Goal: Book appointment/travel/reservation

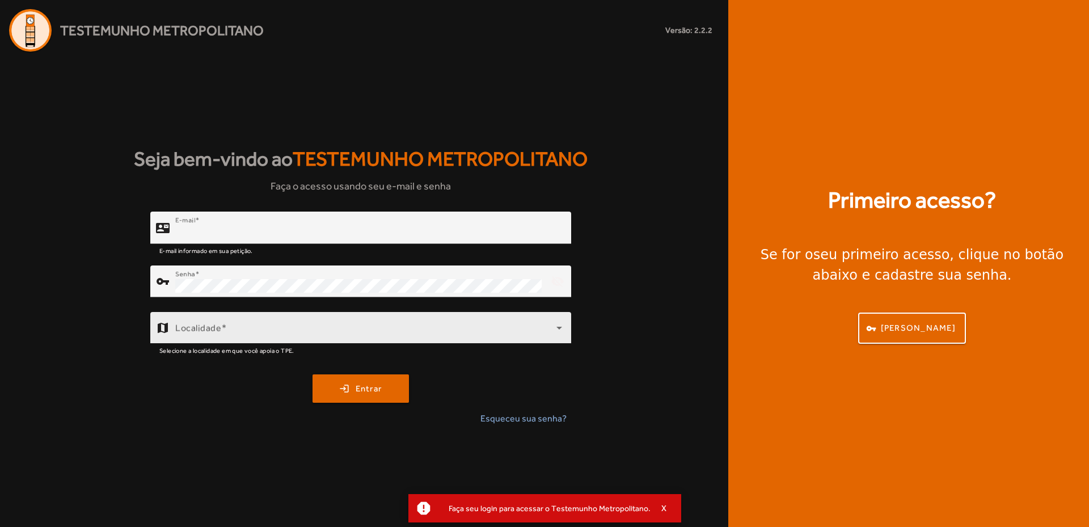
type input "**********"
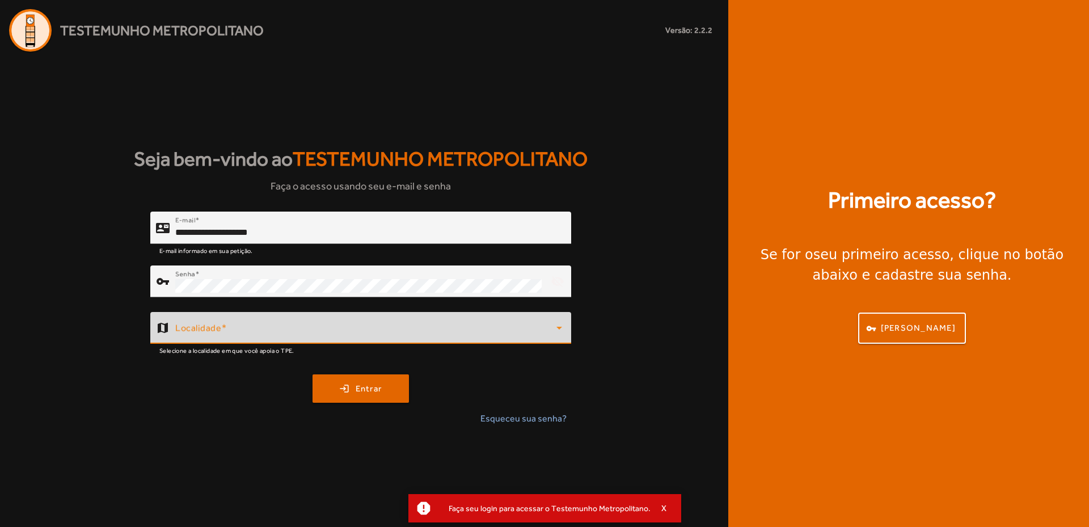
click at [234, 326] on span at bounding box center [365, 333] width 381 height 14
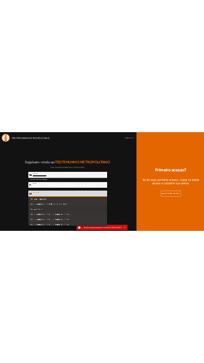
scroll to position [284, 0]
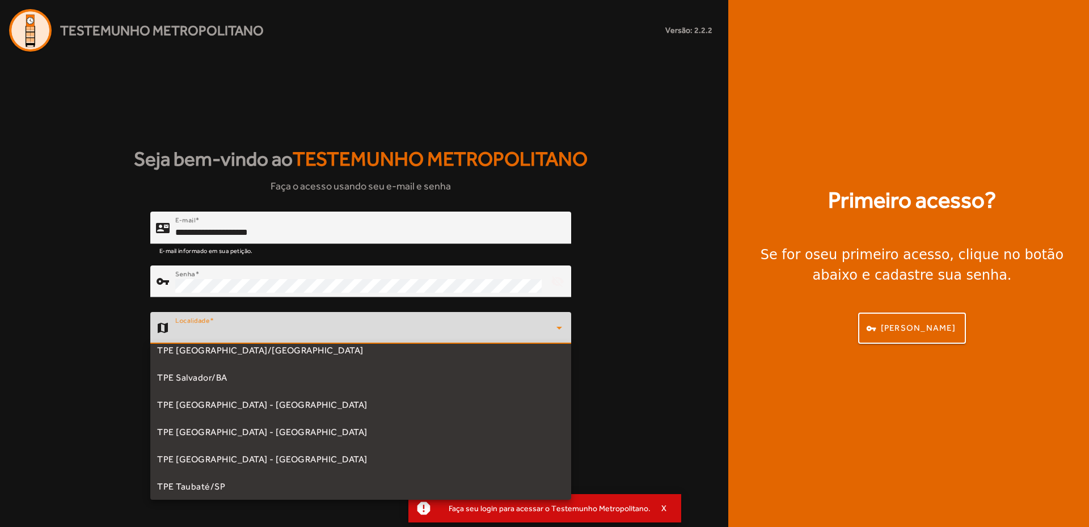
click at [243, 406] on span "TPE [GEOGRAPHIC_DATA] - [GEOGRAPHIC_DATA]" at bounding box center [262, 405] width 210 height 14
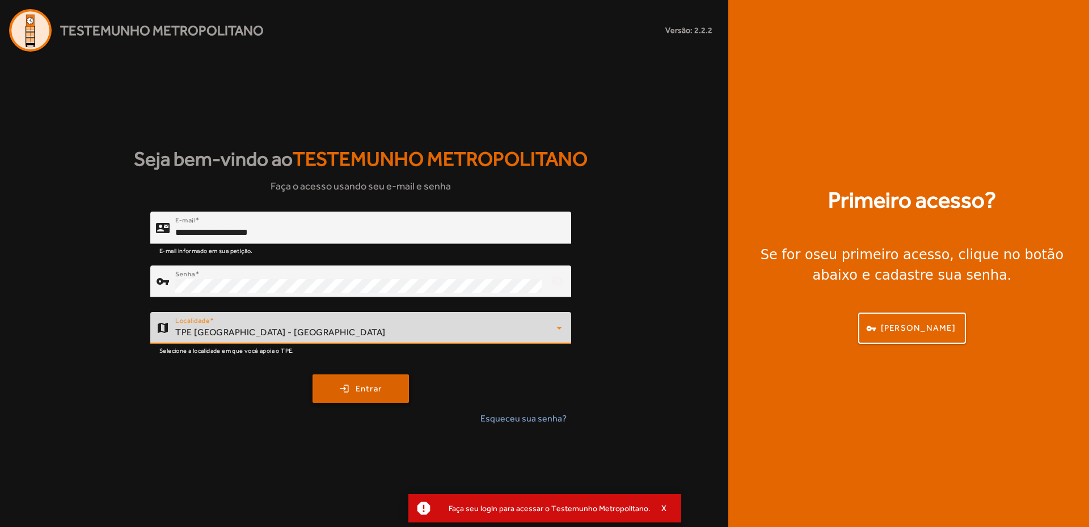
click at [366, 390] on span "Entrar" at bounding box center [369, 388] width 27 height 13
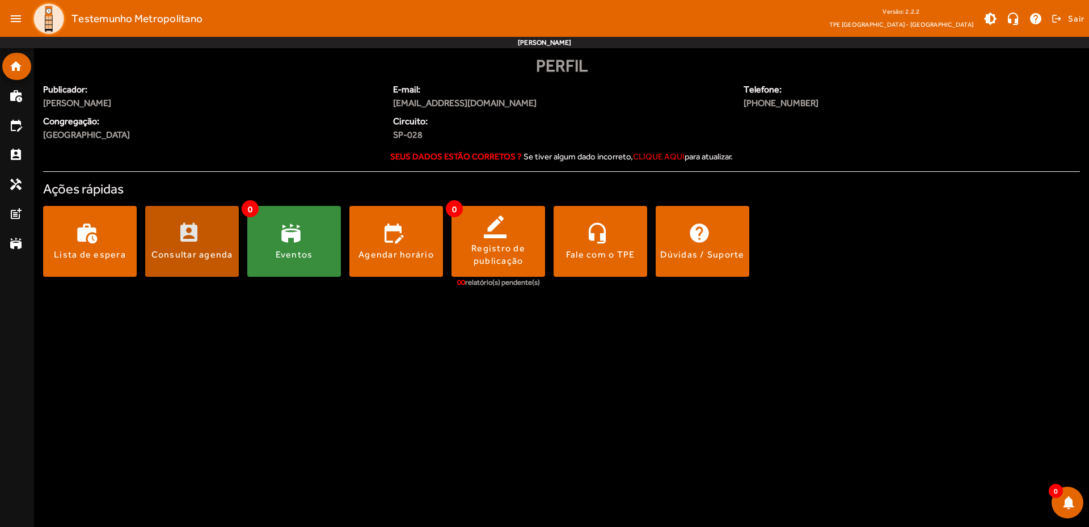
click at [187, 246] on span at bounding box center [192, 241] width 94 height 27
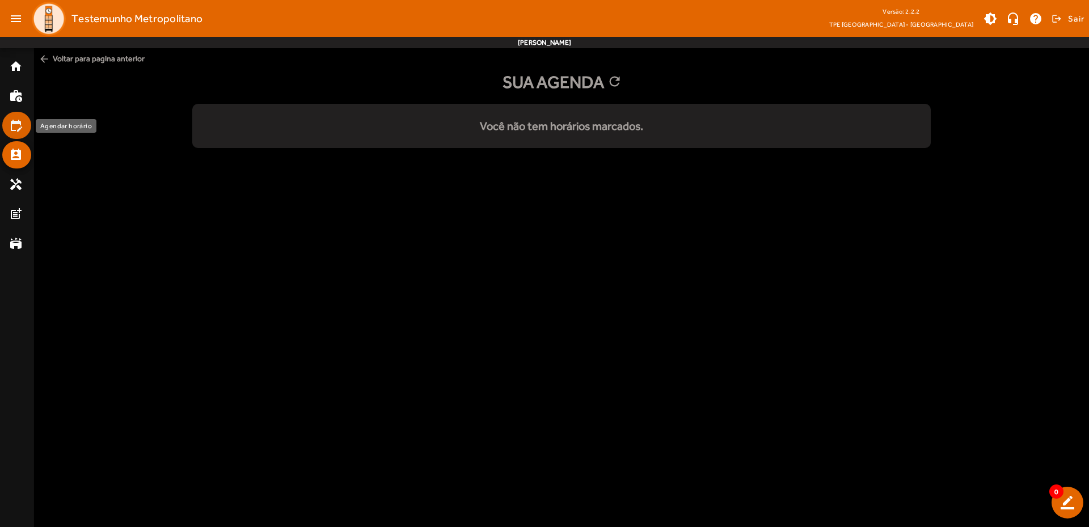
click at [14, 125] on mat-icon "edit_calendar" at bounding box center [16, 126] width 14 height 14
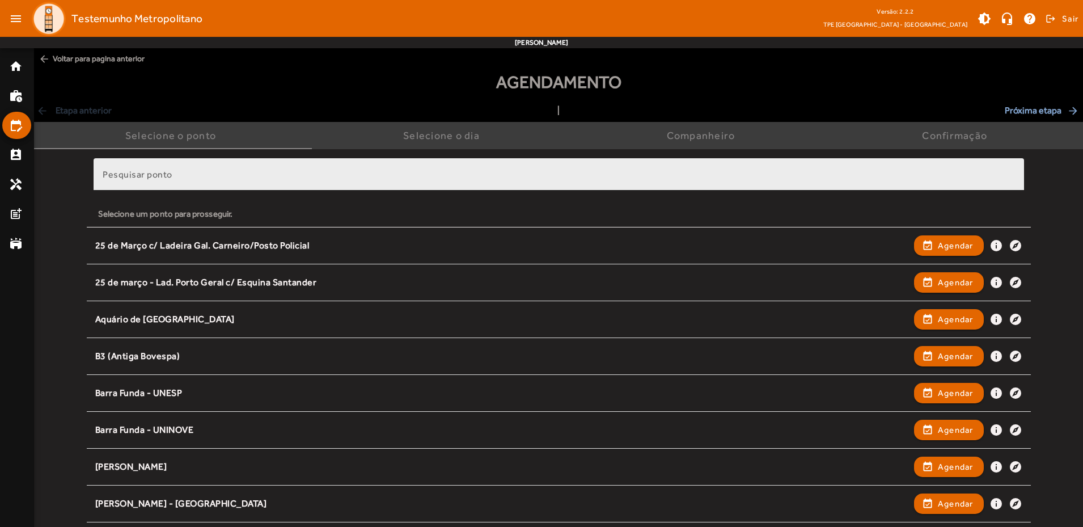
click at [159, 179] on mat-label "Pesquisar ponto" at bounding box center [138, 174] width 70 height 11
click at [159, 179] on input "Pesquisar ponto" at bounding box center [559, 179] width 913 height 14
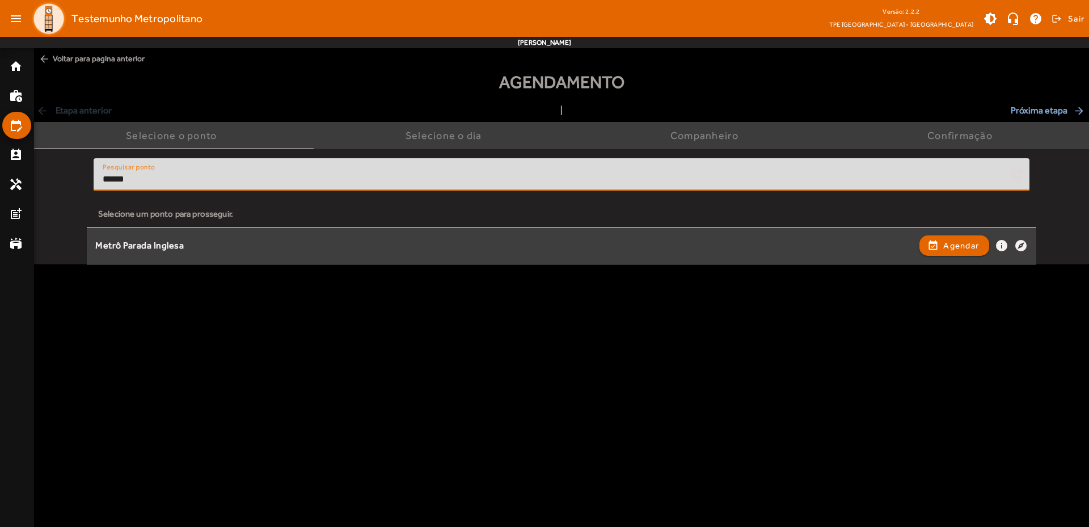
type input "******"
click at [162, 242] on div "Metrô Parada Inglesa" at bounding box center [504, 246] width 818 height 12
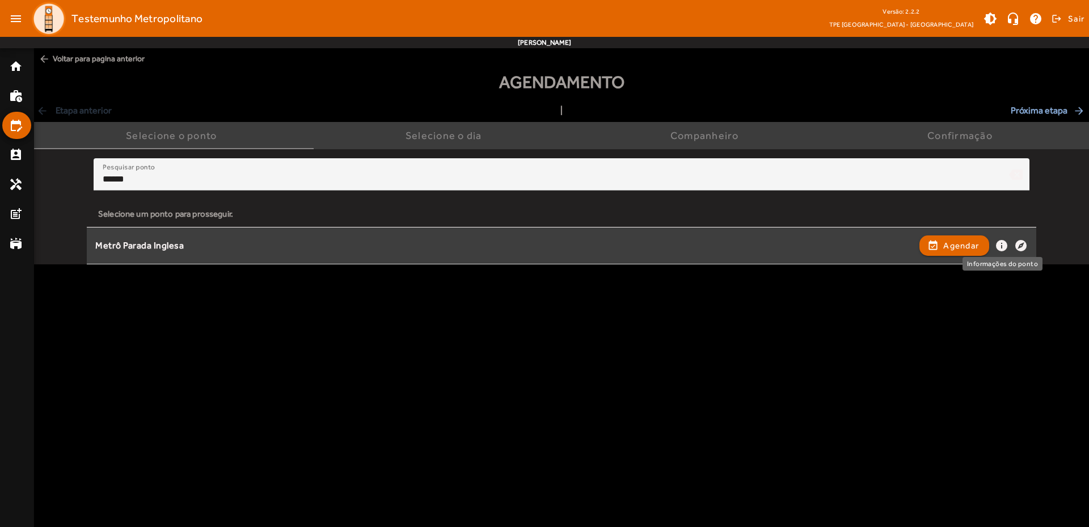
click at [1001, 244] on mat-icon "info" at bounding box center [1002, 246] width 14 height 14
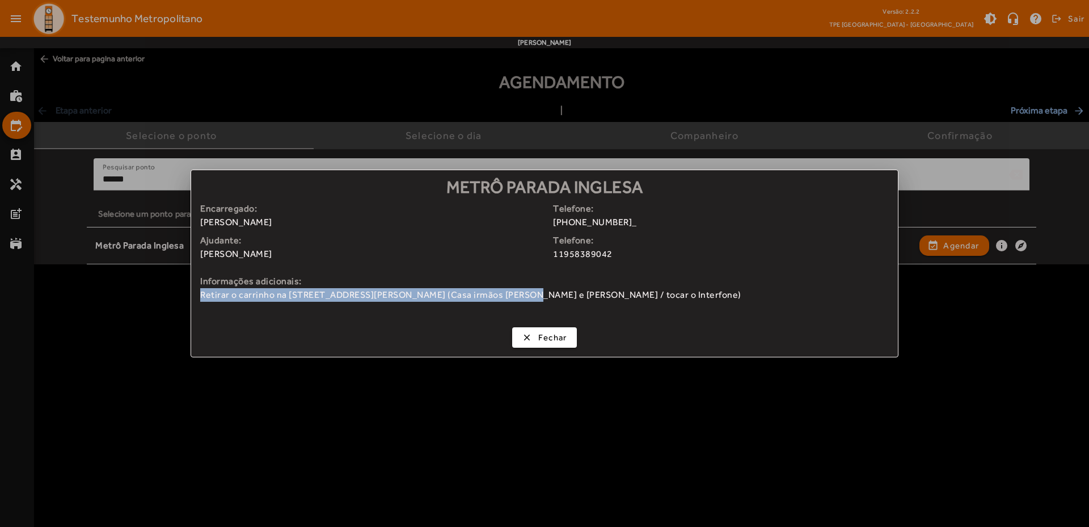
drag, startPoint x: 200, startPoint y: 293, endPoint x: 501, endPoint y: 292, distance: 300.6
click at [501, 292] on span "Retirar o carrinho na [STREET_ADDRESS][PERSON_NAME] (Casa irmãos [PERSON_NAME] …" at bounding box center [544, 295] width 689 height 14
copy span "Retirar o carrinho na [STREET_ADDRESS]"
click at [407, 247] on strong "Ajudante:" at bounding box center [372, 241] width 344 height 14
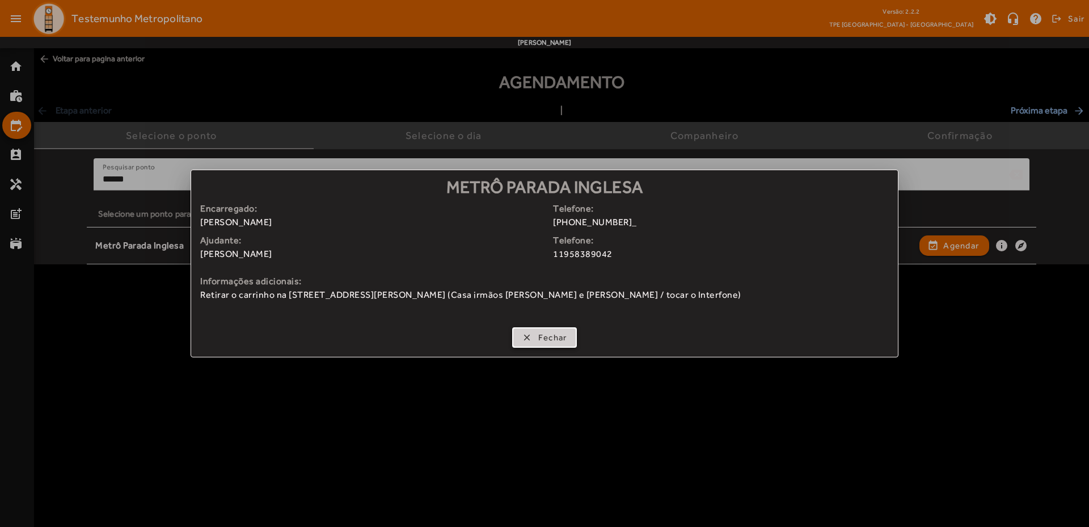
click at [548, 339] on span "Fechar" at bounding box center [552, 337] width 29 height 13
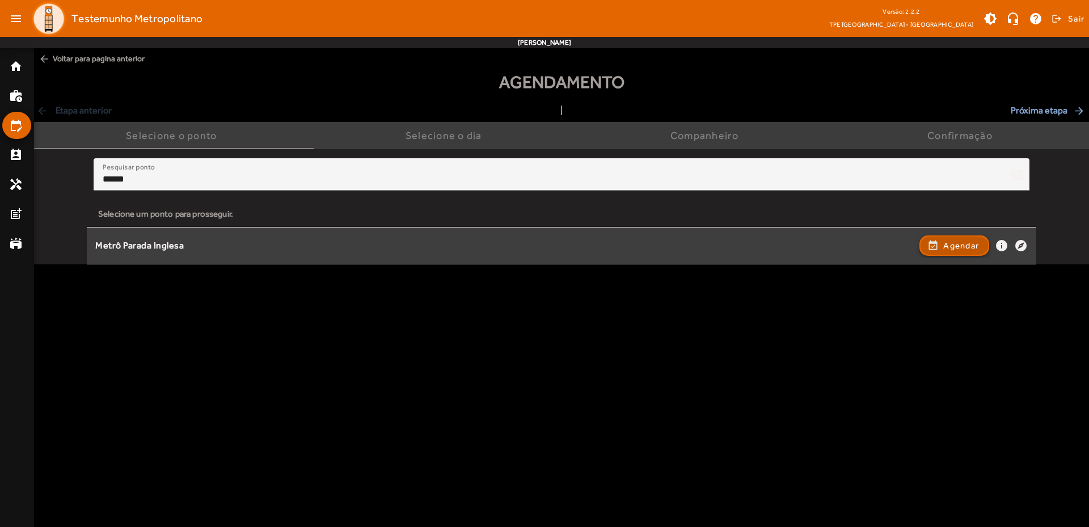
click at [969, 246] on span "Agendar" at bounding box center [961, 246] width 36 height 14
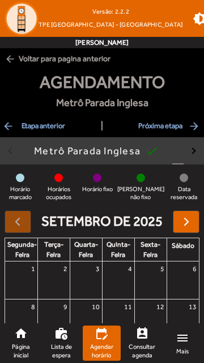
click at [10, 124] on mat-icon "arrow_back" at bounding box center [9, 125] width 14 height 11
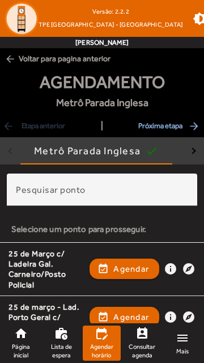
click at [56, 185] on mat-label "Pesquisar ponto" at bounding box center [51, 189] width 70 height 11
click at [56, 188] on input "Pesquisar ponto" at bounding box center [102, 195] width 172 height 14
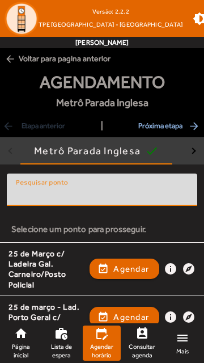
click at [8, 56] on mat-icon "arrow_back" at bounding box center [10, 58] width 11 height 11
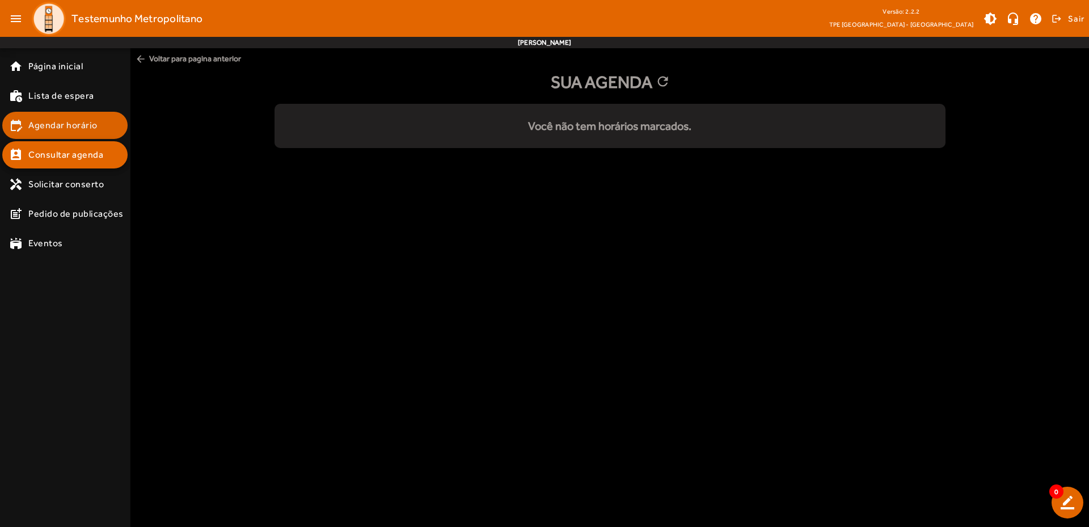
click at [60, 123] on span "Agendar horário" at bounding box center [62, 126] width 69 height 14
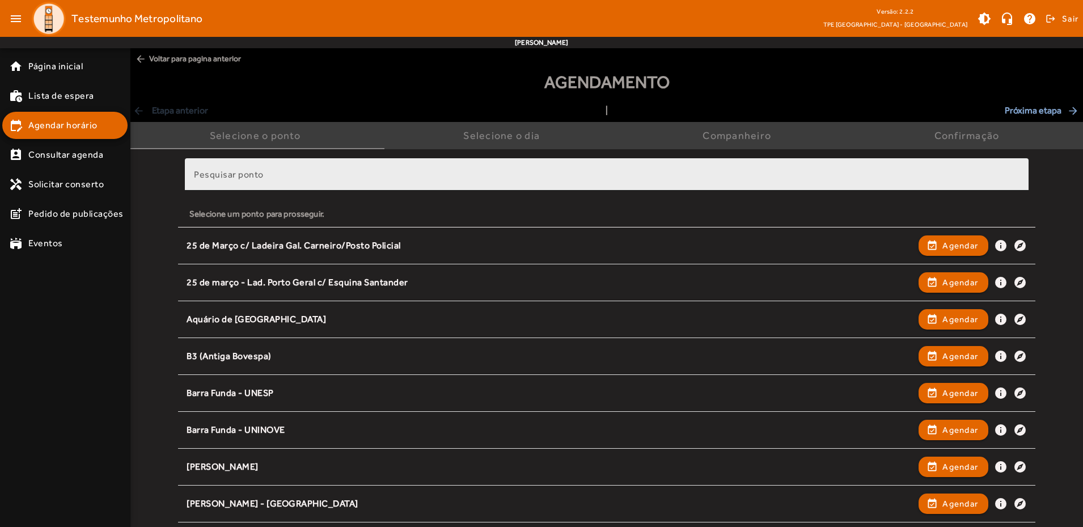
click at [316, 169] on div "Pesquisar ponto" at bounding box center [607, 174] width 826 height 32
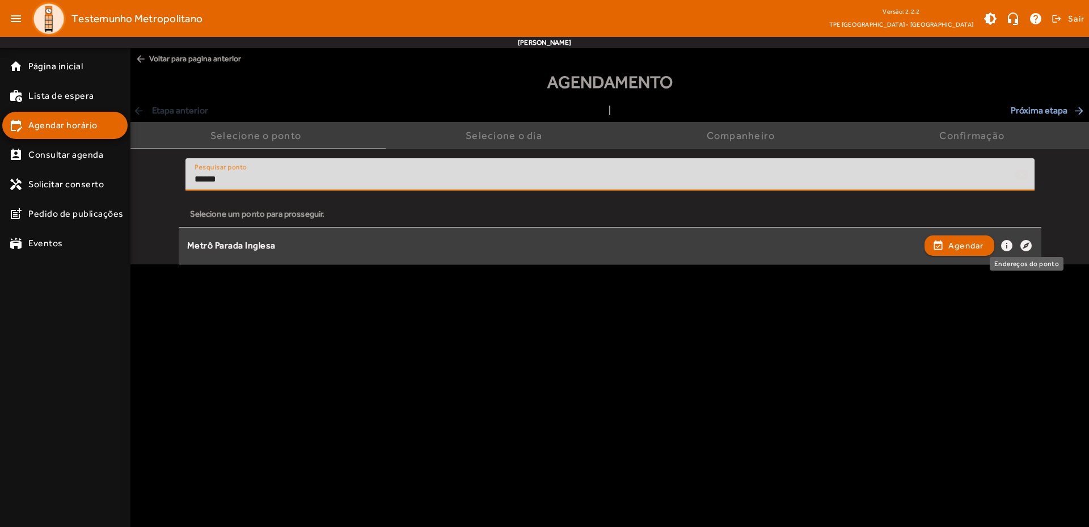
type input "******"
click at [1024, 244] on mat-icon "explore" at bounding box center [1026, 246] width 14 height 14
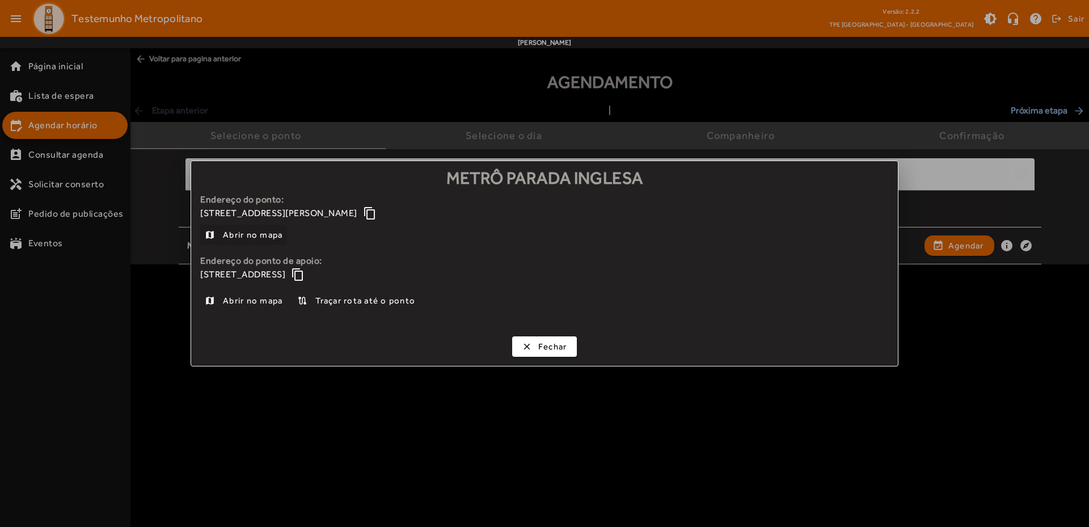
click at [260, 235] on span "Abrir no mapa" at bounding box center [253, 235] width 60 height 14
click at [270, 301] on span "Abrir no mapa" at bounding box center [253, 301] width 60 height 14
click at [536, 348] on span "button" at bounding box center [544, 346] width 63 height 27
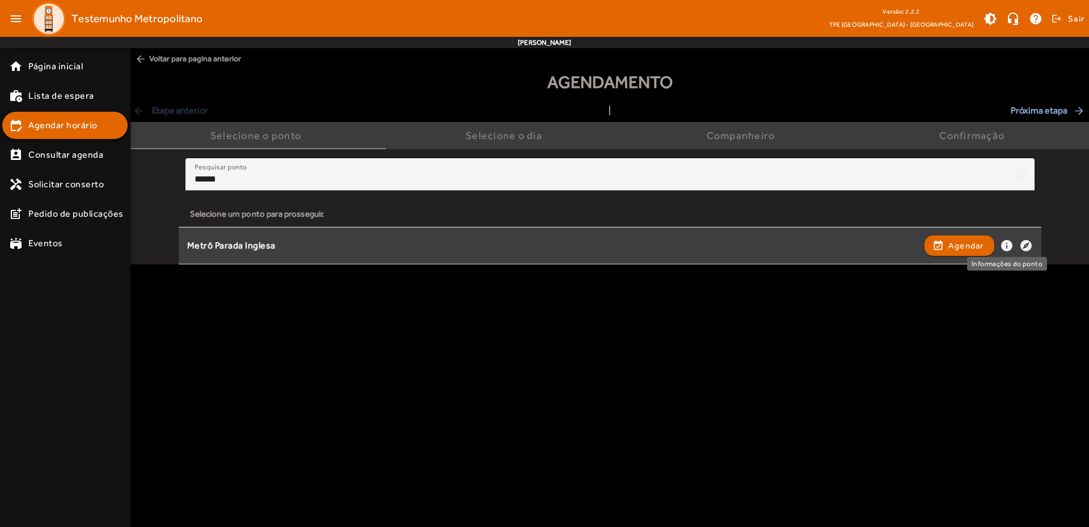
click at [1007, 243] on mat-icon "info" at bounding box center [1007, 246] width 14 height 14
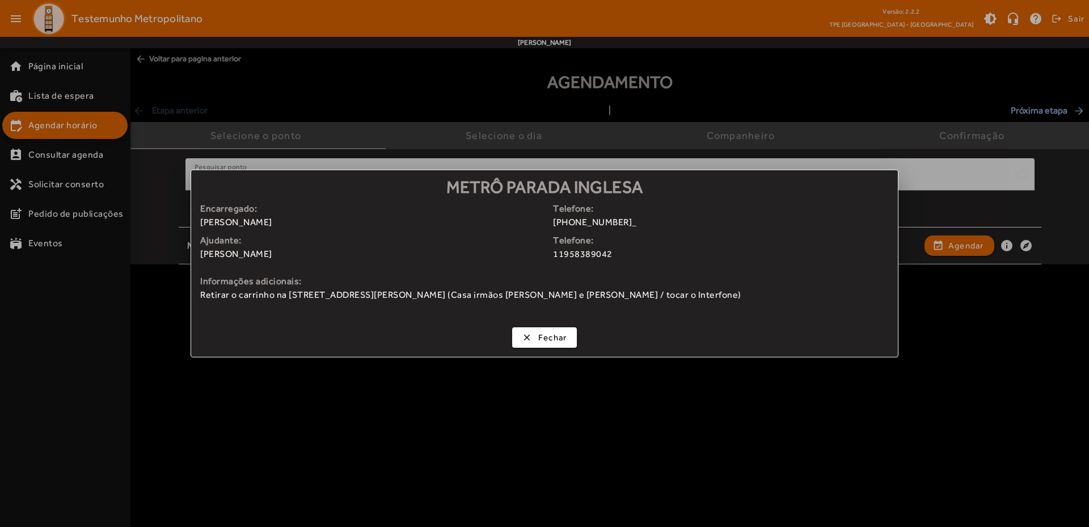
drag, startPoint x: 713, startPoint y: 294, endPoint x: 197, endPoint y: 290, distance: 515.6
click at [195, 290] on div "Encarregado: [PERSON_NAME] Telefone: [PHONE_NUMBER]_ Ajudante: [PERSON_NAME] Te…" at bounding box center [544, 262] width 707 height 120
copy span "Retirar o carrinho na [STREET_ADDRESS][PERSON_NAME] (Casa irmãos [PERSON_NAME] …"
click at [542, 341] on span "Fechar" at bounding box center [552, 337] width 29 height 13
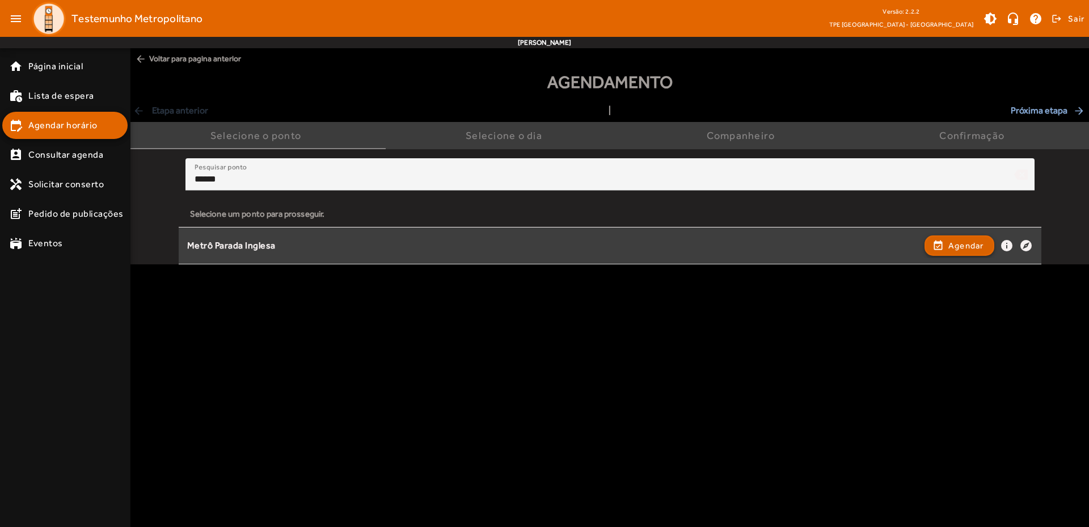
click at [970, 248] on span "Agendar" at bounding box center [966, 246] width 36 height 14
